Goal: Check status: Check status

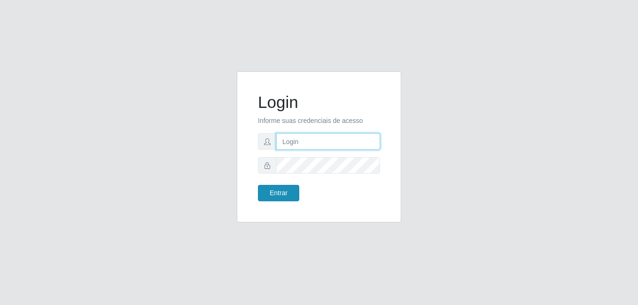
type input "raiane@B7"
click at [280, 198] on button "Entrar" at bounding box center [278, 193] width 41 height 16
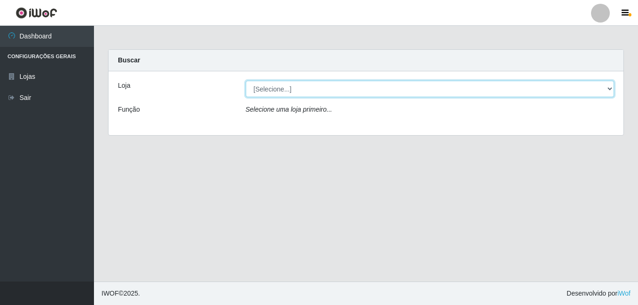
click at [385, 92] on select "[Selecione...] Bemais Supermercados - B7 Oitizeiro" at bounding box center [430, 89] width 369 height 16
select select "411"
click at [246, 81] on select "[Selecione...] Bemais Supermercados - B7 Oitizeiro" at bounding box center [430, 89] width 369 height 16
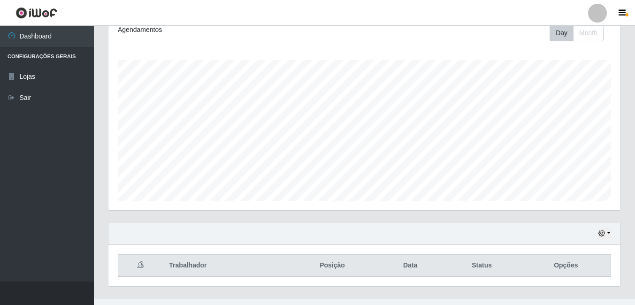
scroll to position [151, 0]
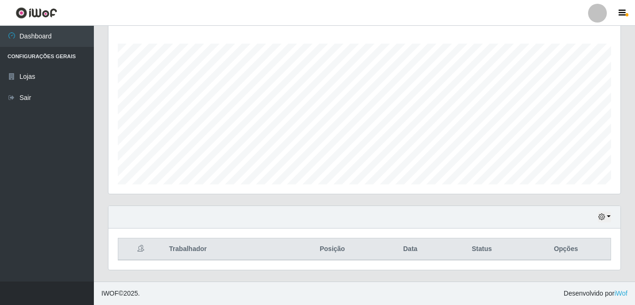
click at [603, 223] on div "Hoje 1 dia 3 dias 1 Semana Não encerrados" at bounding box center [364, 217] width 512 height 23
click at [606, 219] on button "button" at bounding box center [604, 217] width 13 height 11
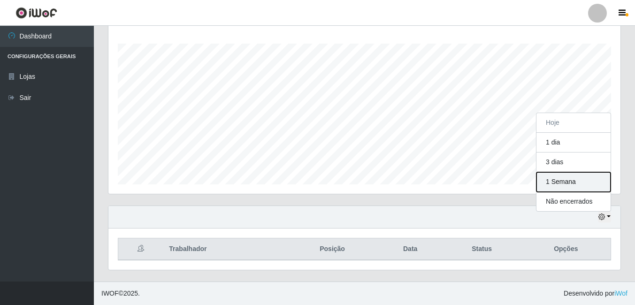
click at [557, 184] on button "1 Semana" at bounding box center [574, 182] width 74 height 20
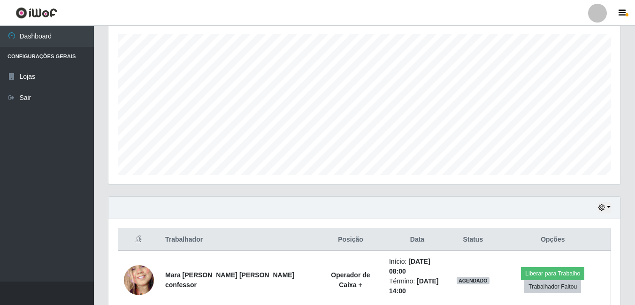
scroll to position [0, 0]
